Goal: Transaction & Acquisition: Purchase product/service

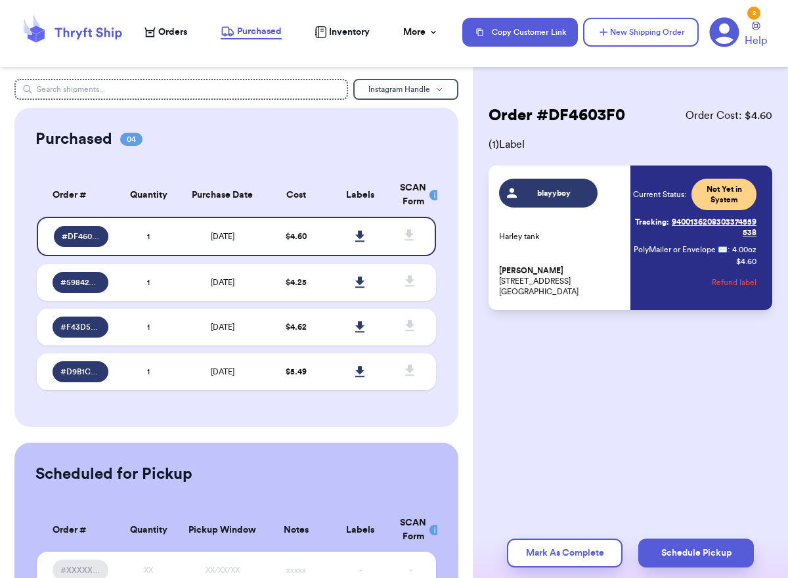
click at [183, 34] on span "Orders" at bounding box center [172, 32] width 29 height 13
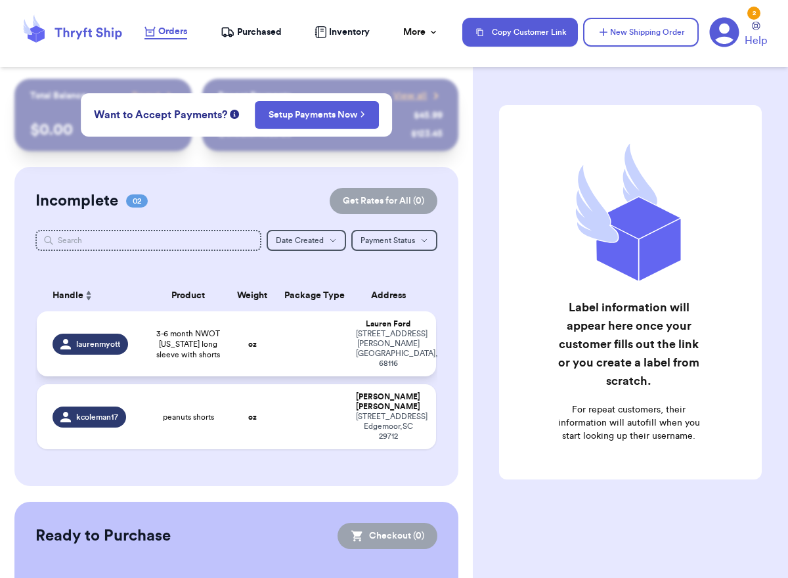
click at [107, 339] on span "laurenmyott" at bounding box center [98, 344] width 44 height 11
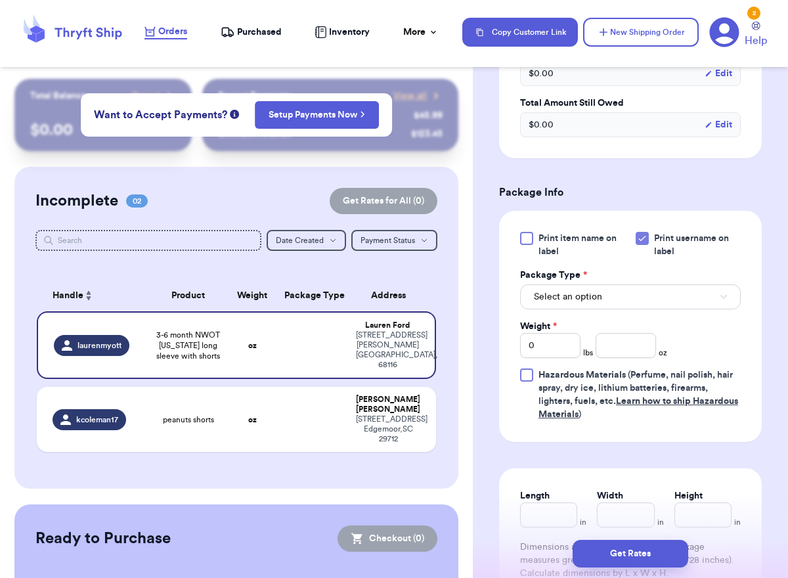
scroll to position [472, 0]
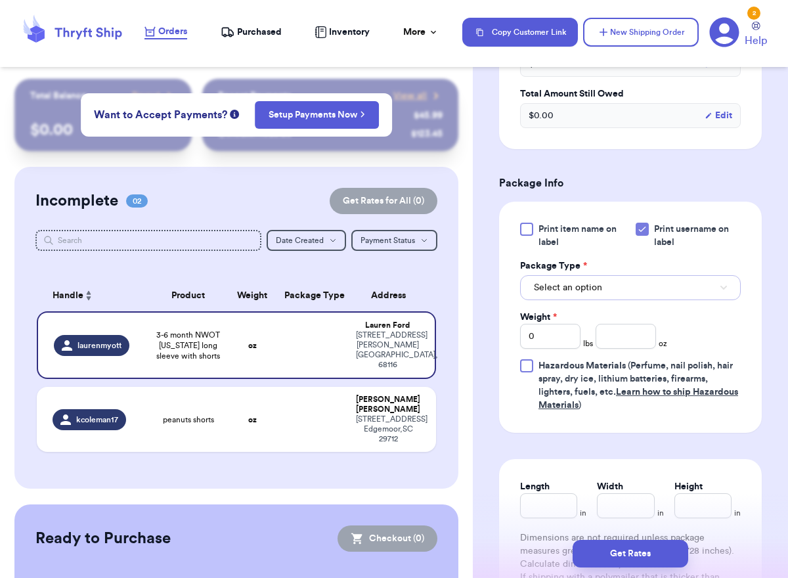
click at [672, 275] on button "Select an option" at bounding box center [630, 287] width 221 height 25
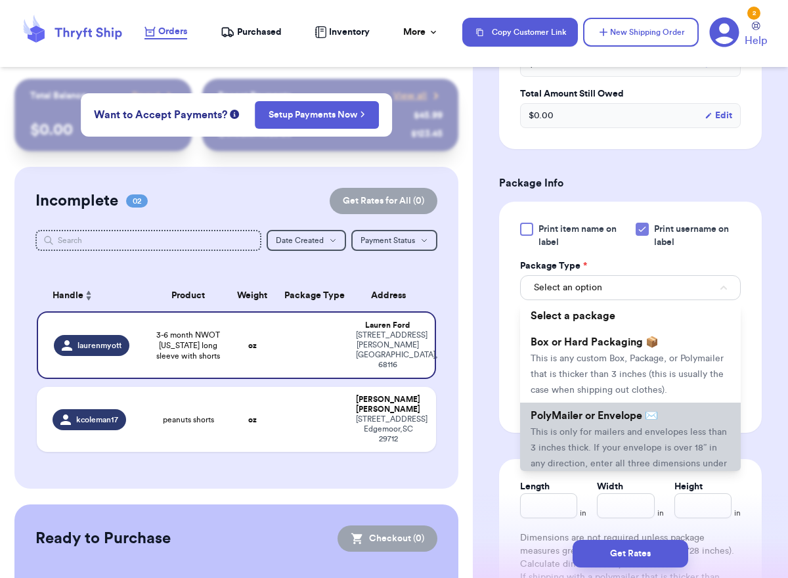
click at [617, 411] on span "PolyMailer or Envelope ✉️" at bounding box center [594, 416] width 127 height 11
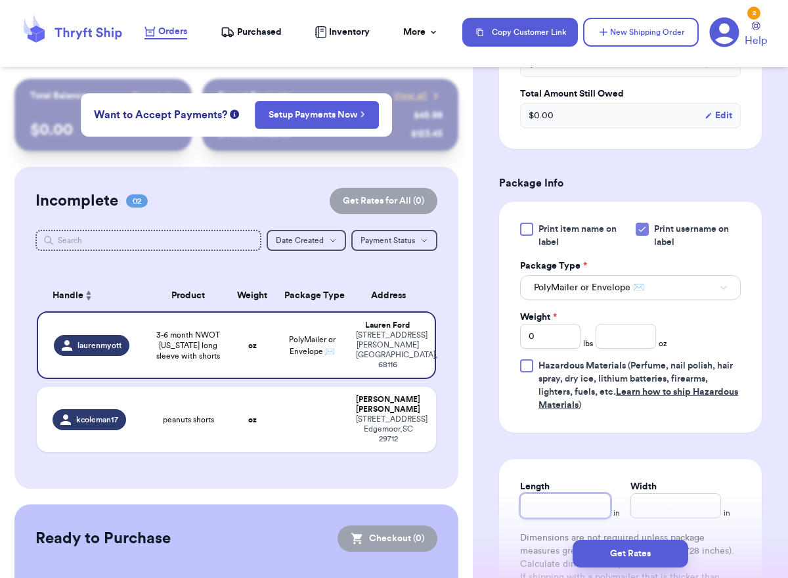
click at [592, 493] on input "Length" at bounding box center [565, 505] width 91 height 25
type input "1"
type input "10"
type input "8"
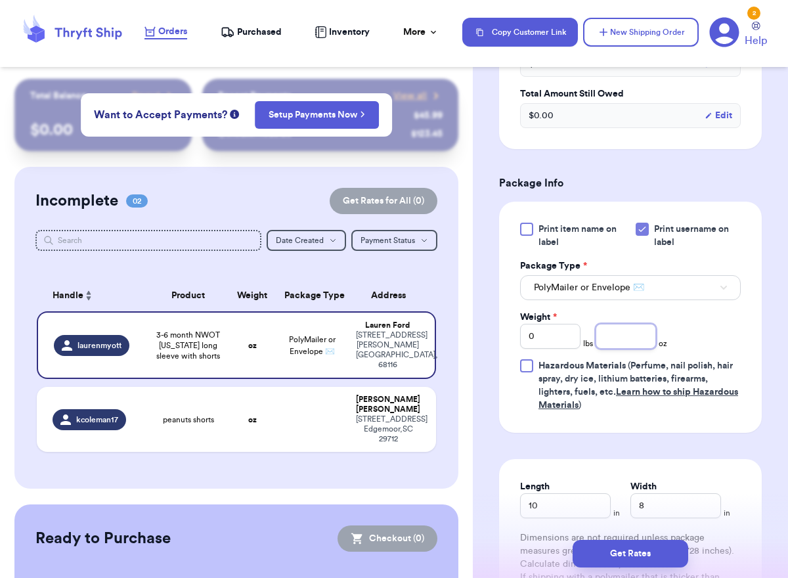
click at [618, 324] on input "number" at bounding box center [626, 336] width 60 height 25
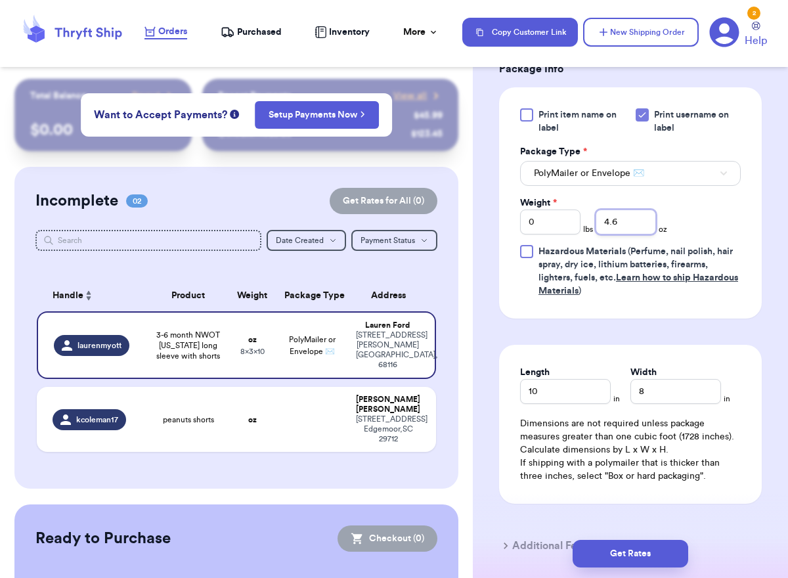
scroll to position [600, 0]
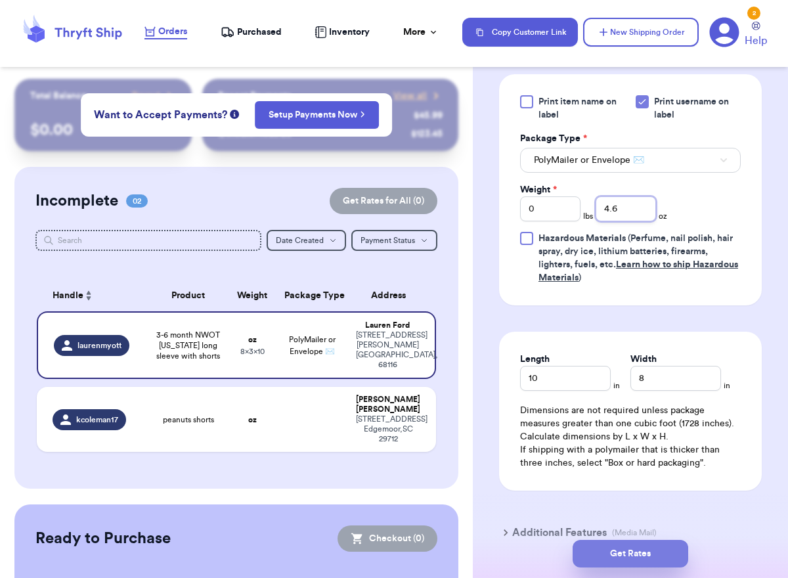
type input "4.6"
click at [643, 550] on button "Get Rates" at bounding box center [631, 554] width 116 height 28
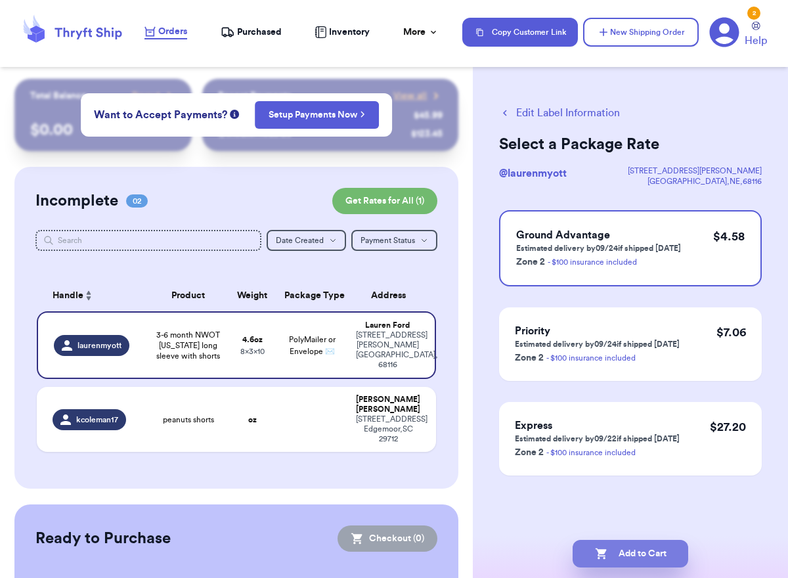
click at [646, 549] on button "Add to Cart" at bounding box center [631, 554] width 116 height 28
checkbox input "true"
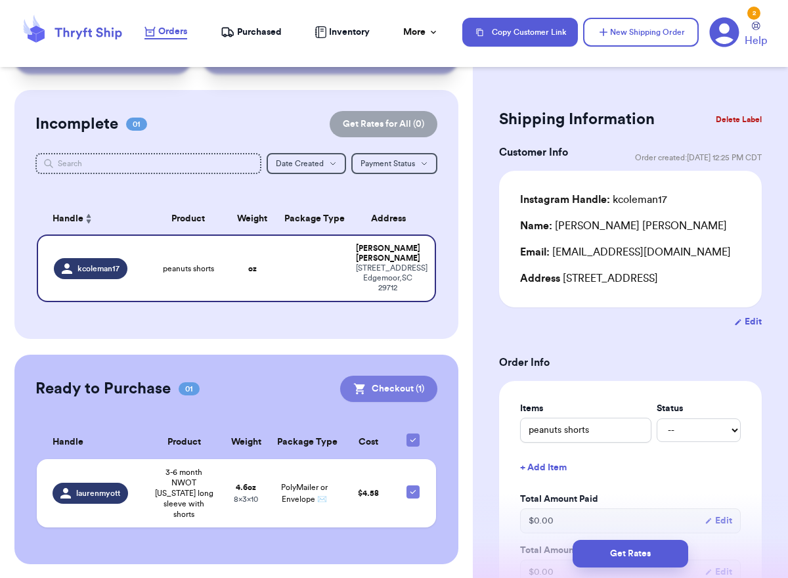
click at [413, 402] on button "Checkout ( 1 )" at bounding box center [388, 389] width 97 height 26
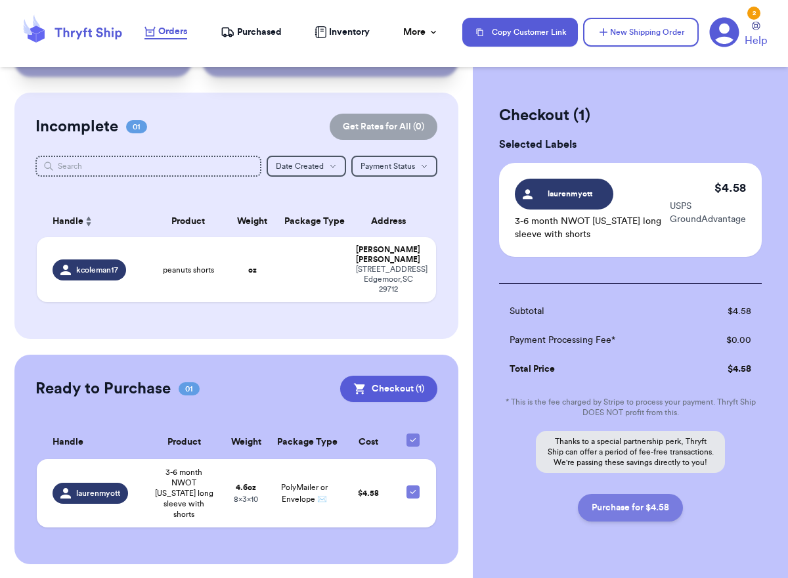
click at [640, 504] on button "Purchase for $4.58" at bounding box center [630, 508] width 105 height 28
checkbox input "false"
checkbox input "true"
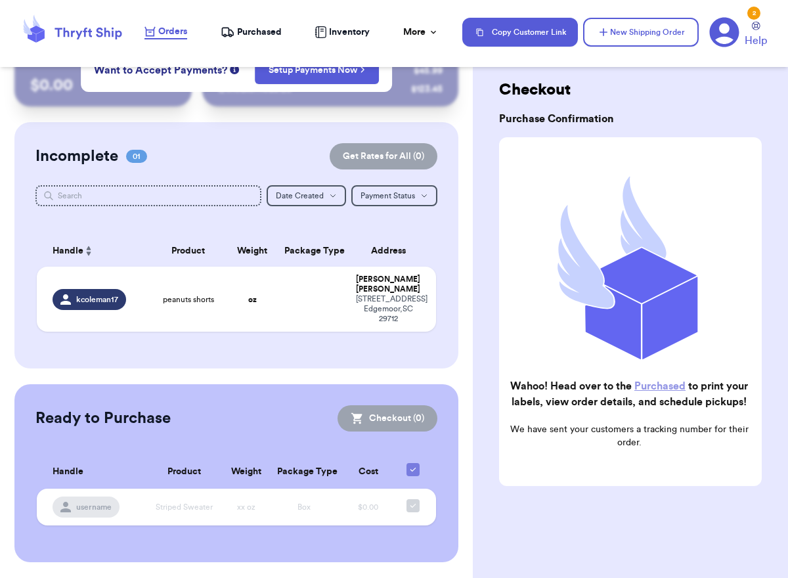
scroll to position [0, 0]
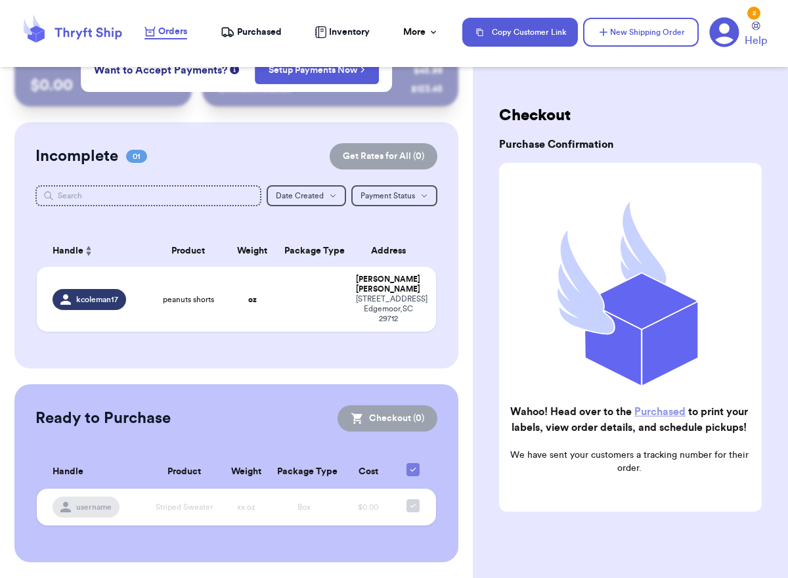
click at [268, 32] on span "Purchased" at bounding box center [259, 32] width 45 height 13
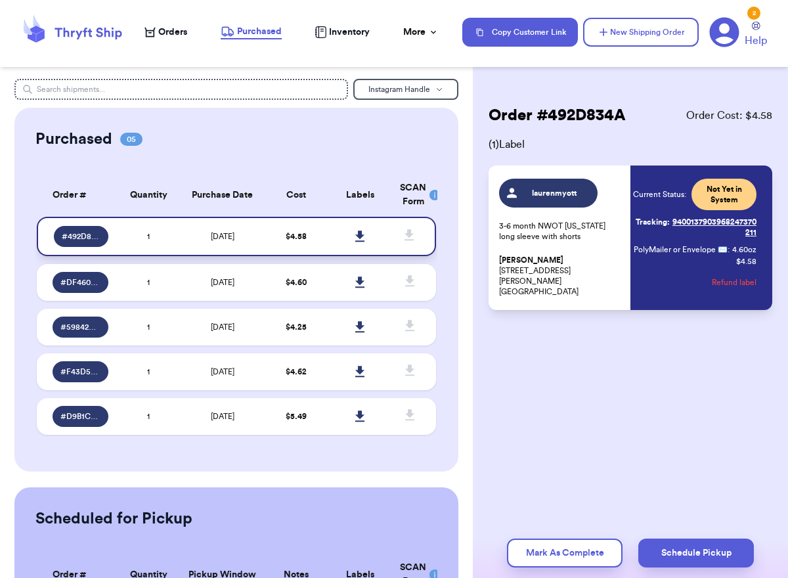
click at [364, 236] on icon at bounding box center [360, 237] width 10 height 12
click at [170, 31] on span "Orders" at bounding box center [172, 32] width 29 height 13
